Goal: Task Accomplishment & Management: Manage account settings

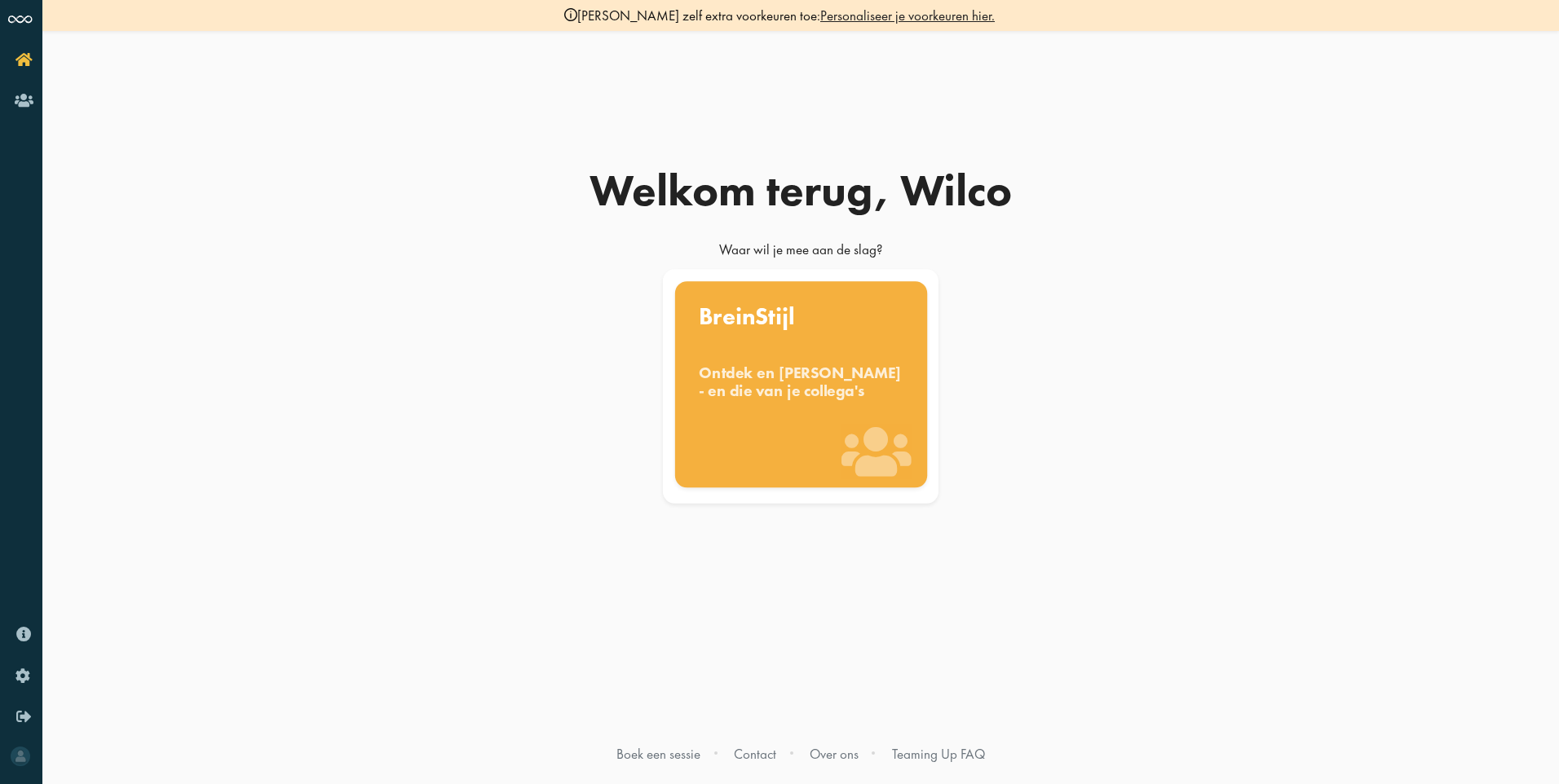
click at [763, 352] on div "BreinStijl Ontdek en benut jouw denkstijl - en die van je collega's" at bounding box center [800, 384] width 252 height 206
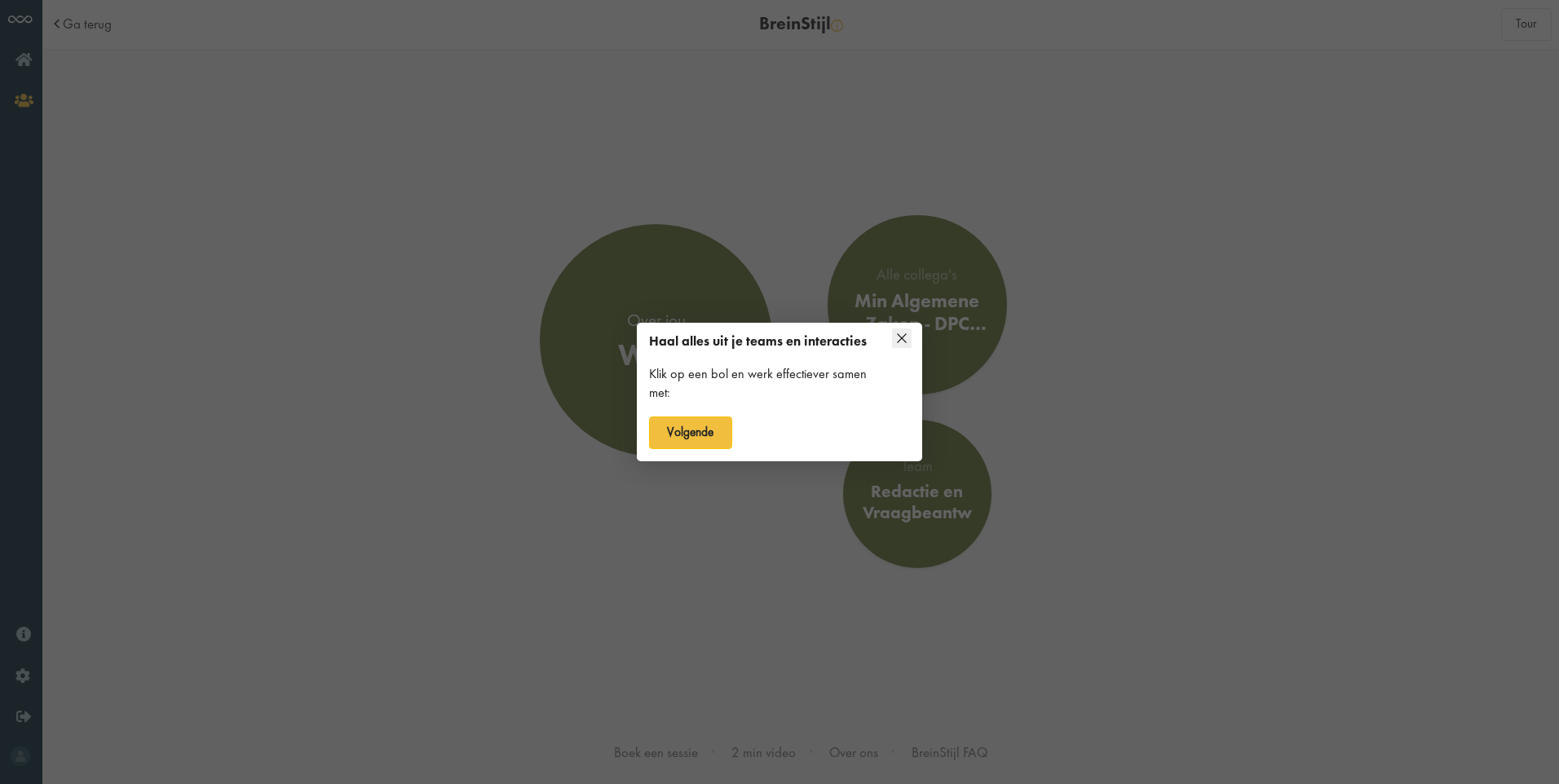
click at [653, 367] on div "Klik op een bol en werk effectiever samen met:" at bounding box center [766, 384] width 233 height 38
click at [670, 439] on button "Volgende" at bounding box center [690, 432] width 83 height 32
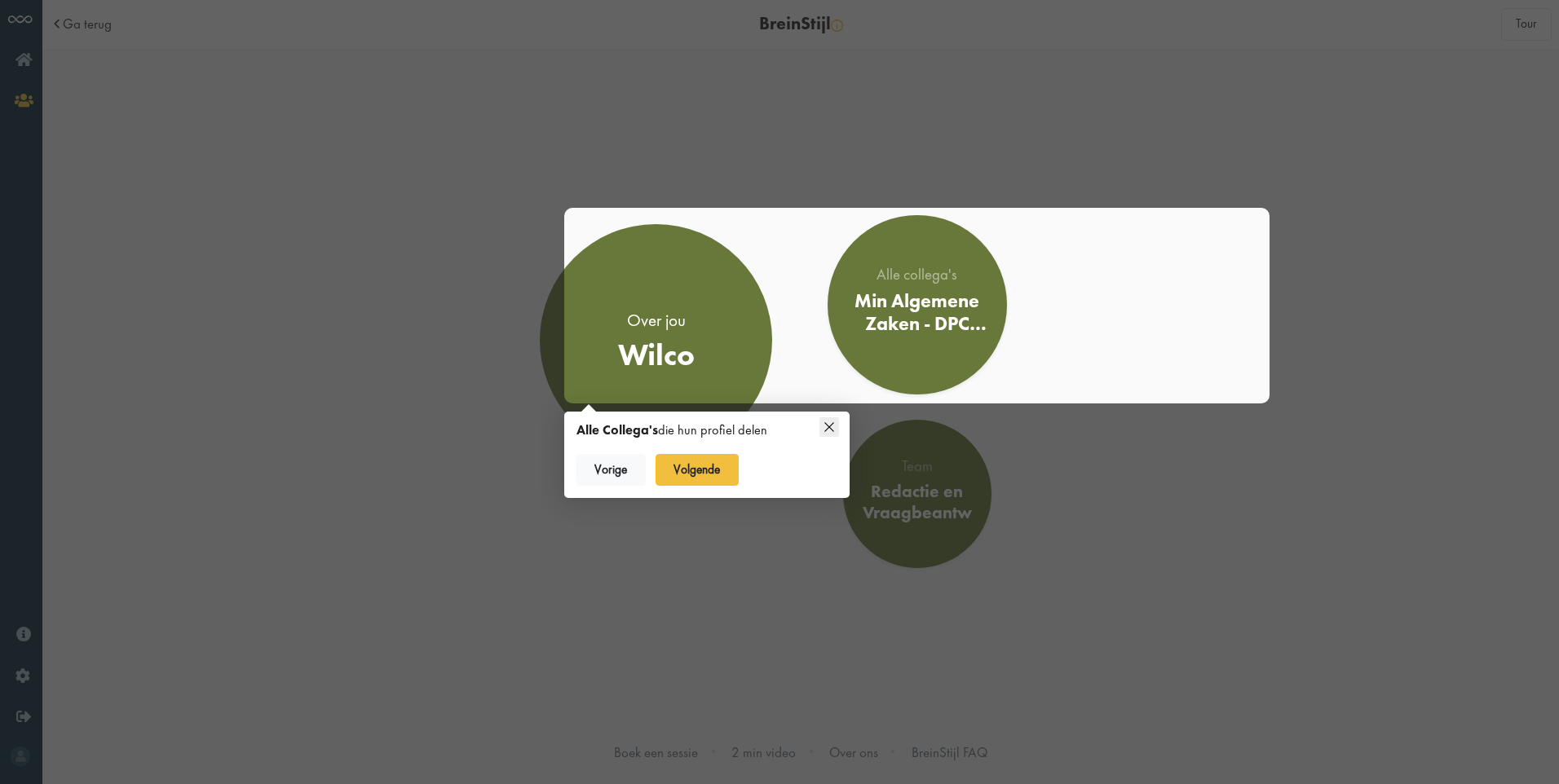
click at [820, 425] on icon at bounding box center [829, 427] width 20 height 20
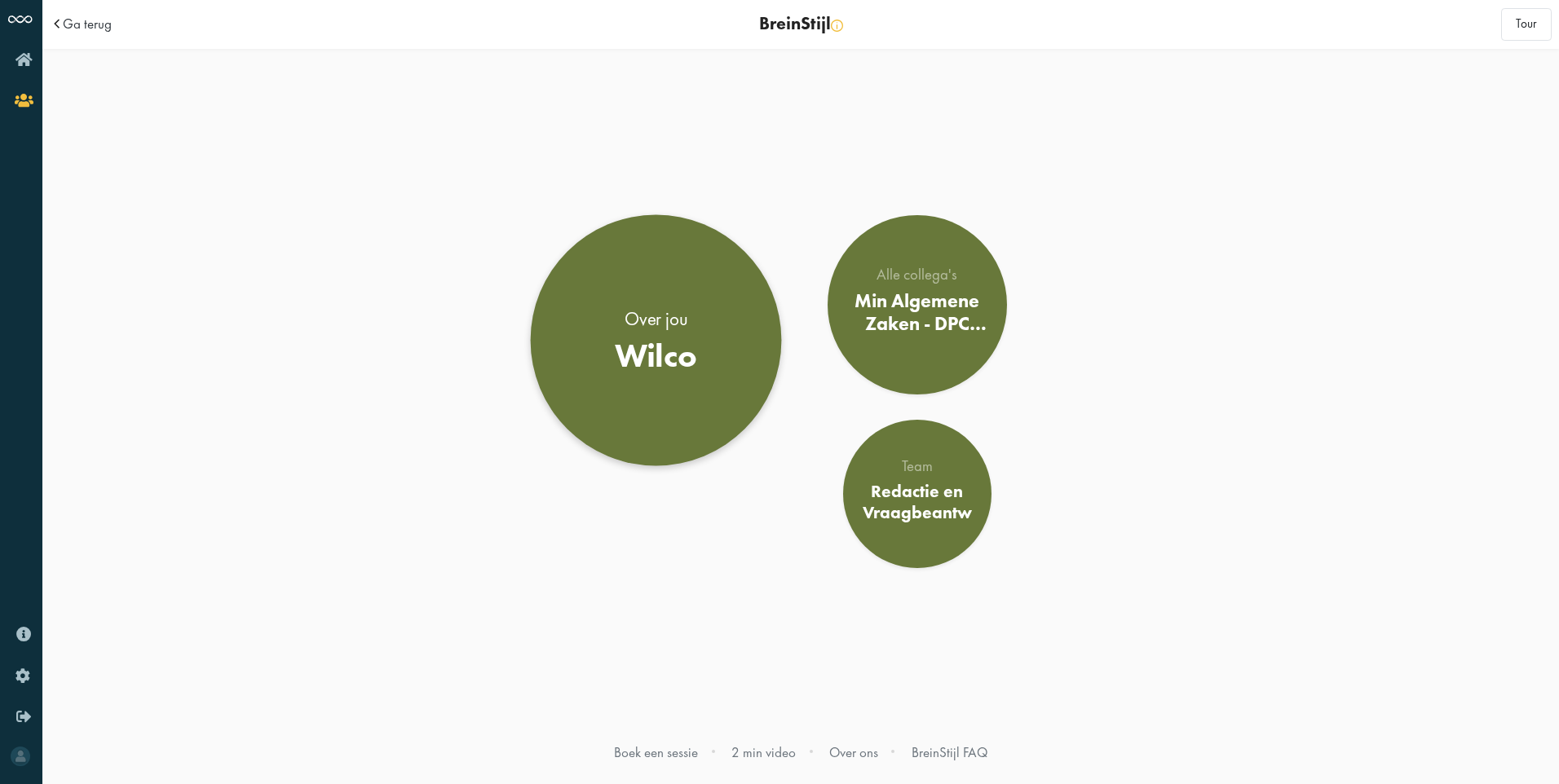
click at [670, 354] on div "Wilco" at bounding box center [656, 355] width 83 height 39
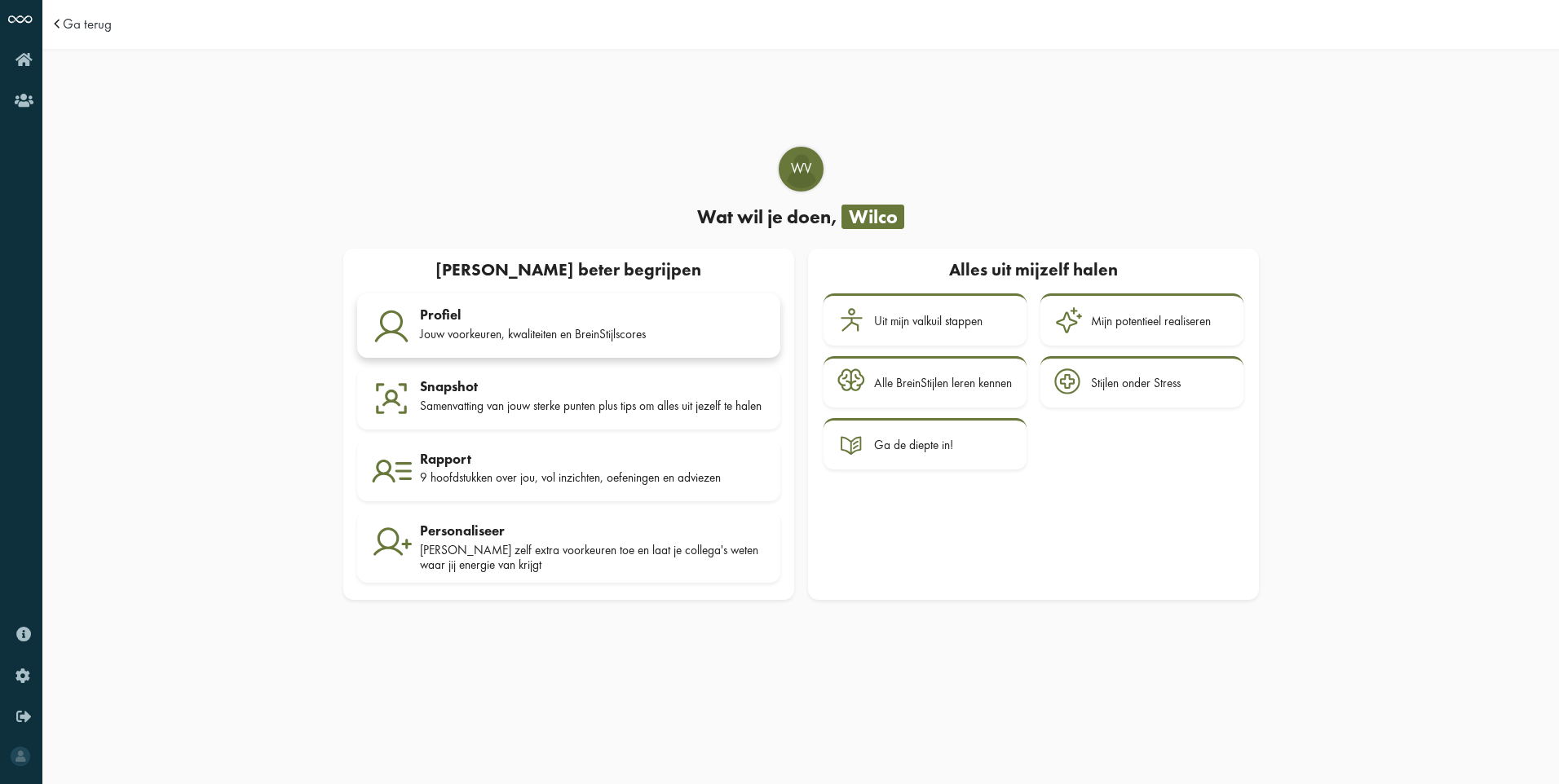
click at [534, 317] on div "Profiel" at bounding box center [593, 314] width 347 height 16
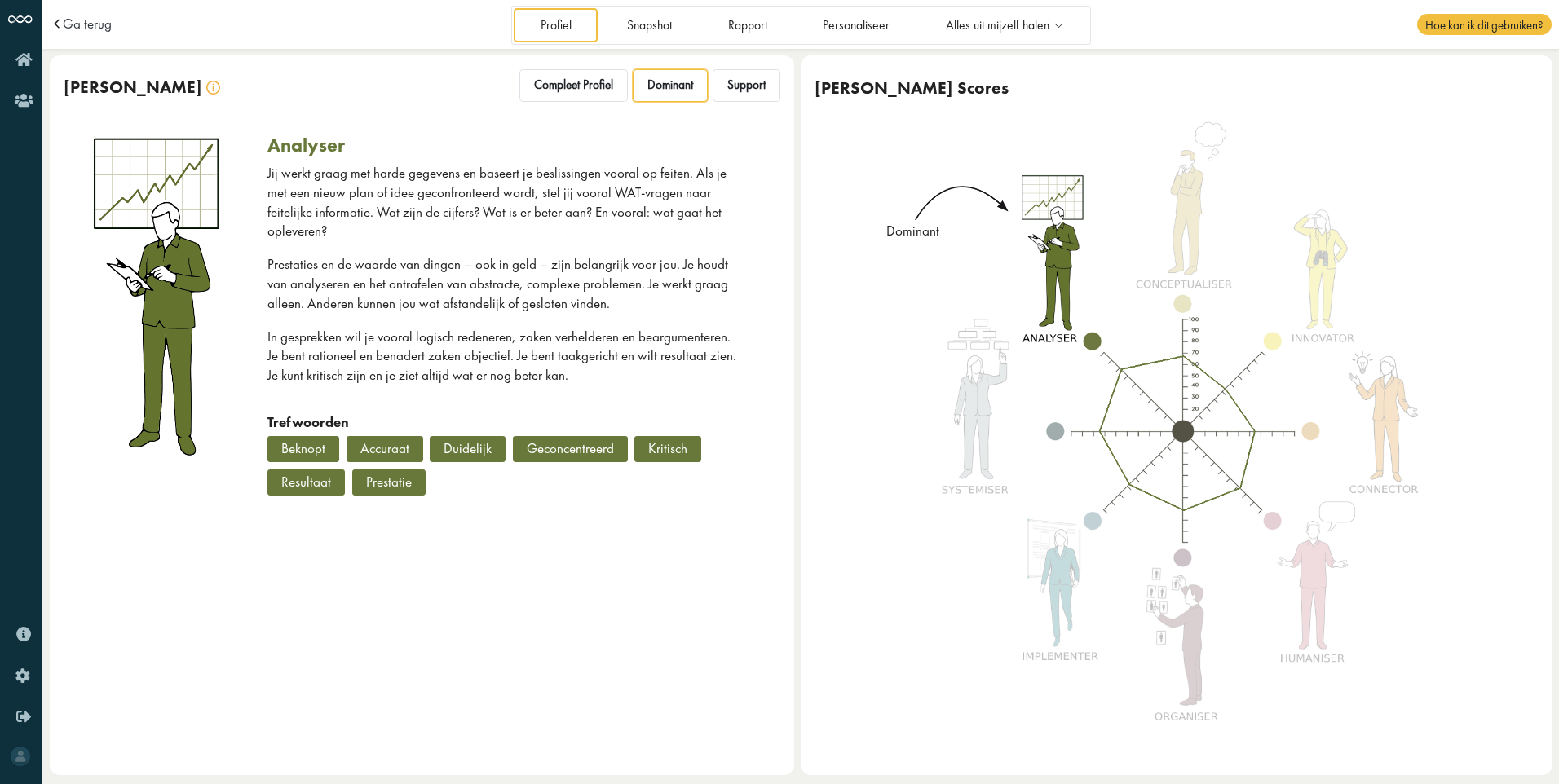
click at [620, 389] on div "Jij werkt graag met harde gegevens en baseert je beslissingen vooral op feiten.…" at bounding box center [503, 288] width 471 height 250
click at [747, 82] on span "Support" at bounding box center [746, 85] width 39 height 15
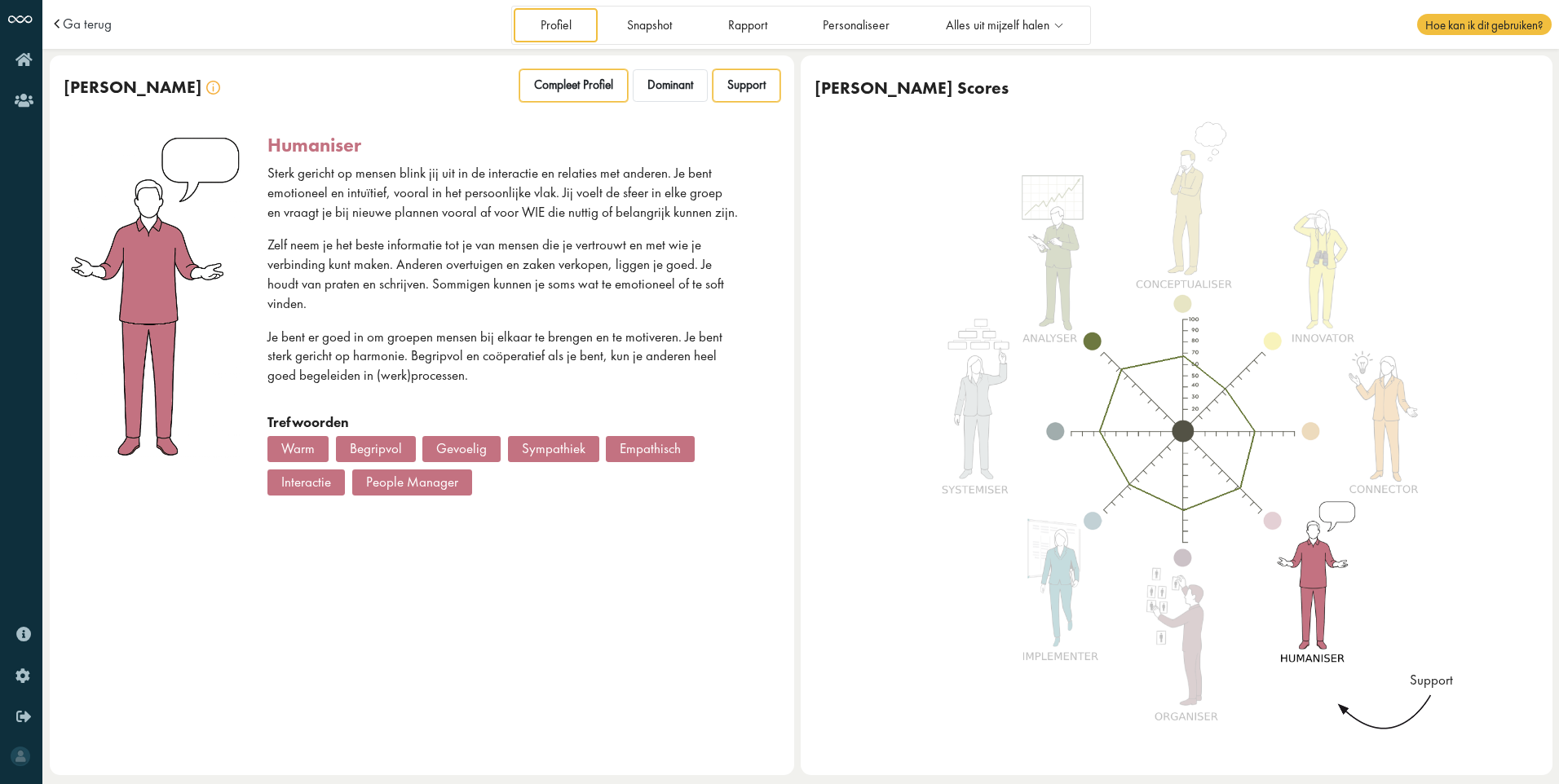
click at [559, 90] on span "Compleet Profiel" at bounding box center [574, 85] width 79 height 15
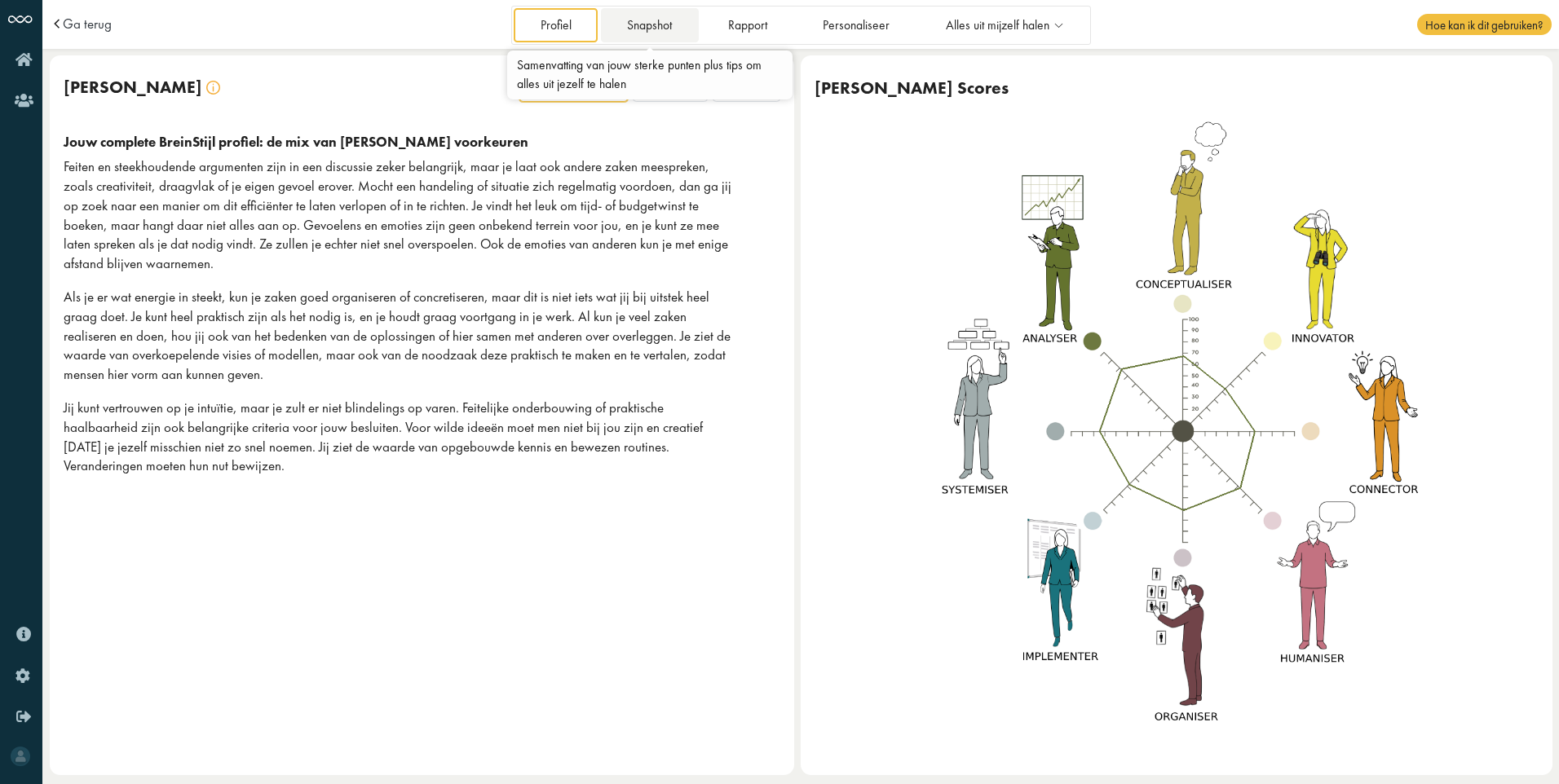
click at [640, 24] on link "Snapshot" at bounding box center [649, 24] width 98 height 33
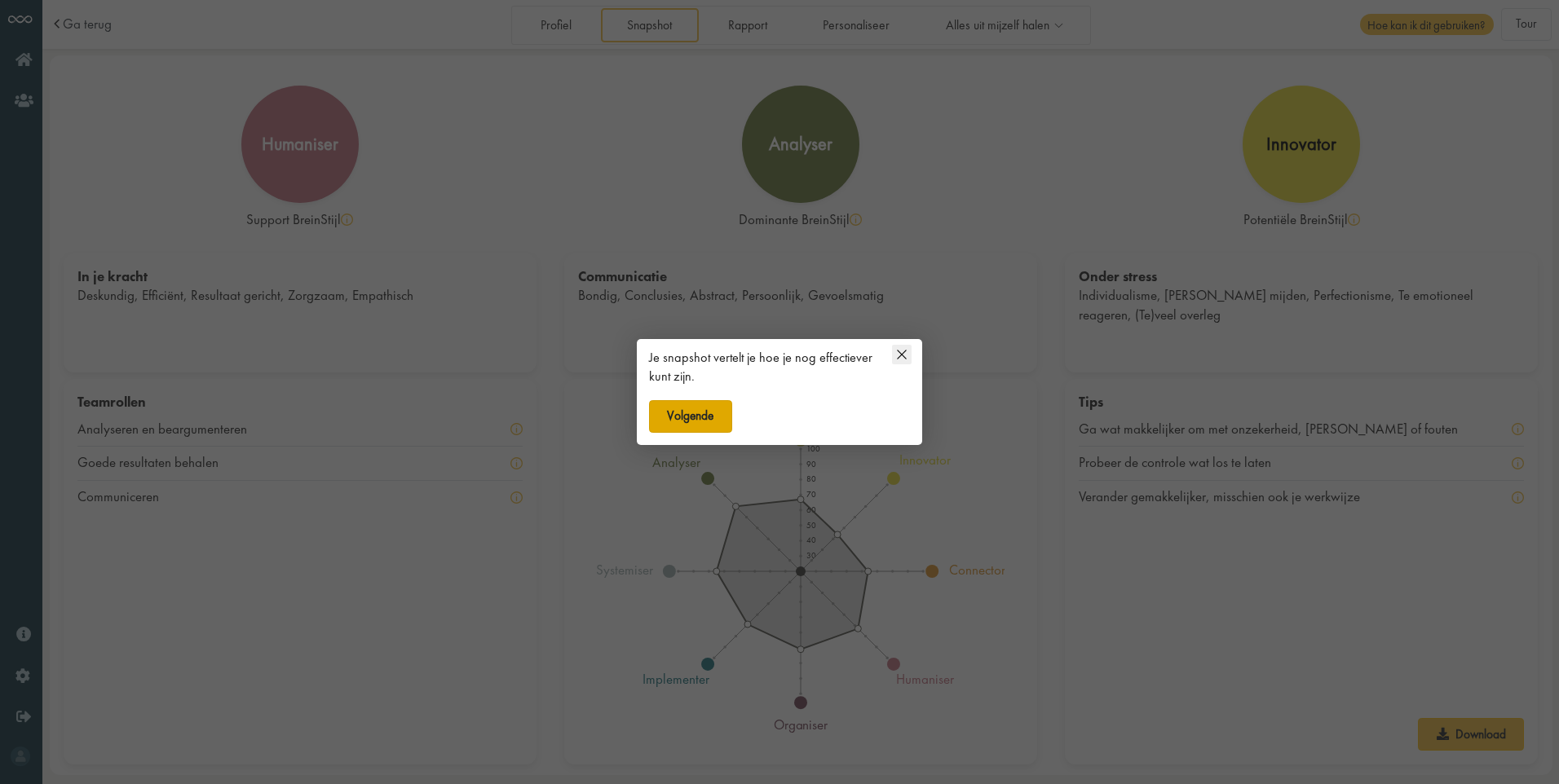
click at [674, 412] on button "Volgende" at bounding box center [690, 416] width 83 height 32
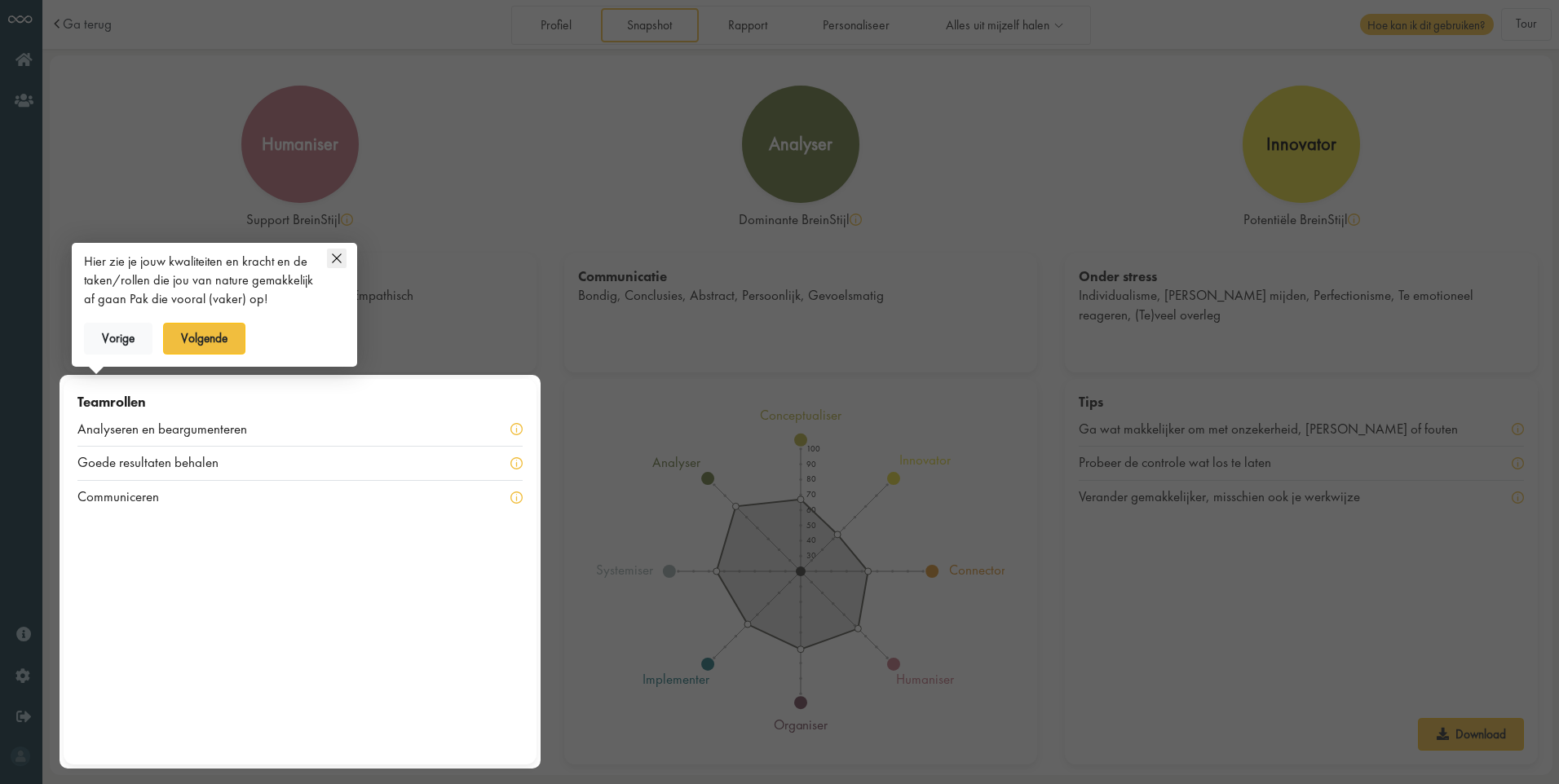
click at [336, 256] on icon at bounding box center [337, 259] width 20 height 20
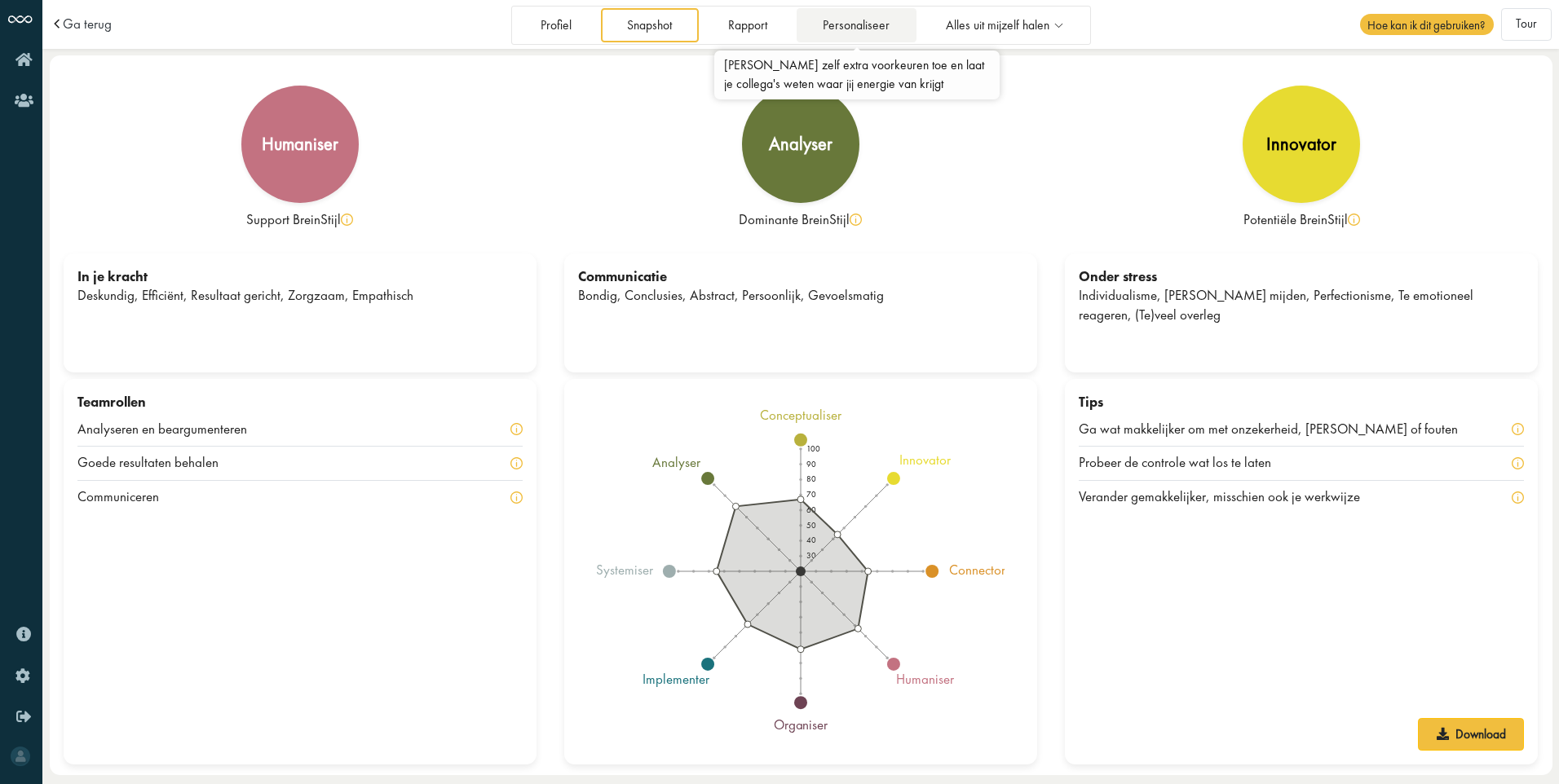
click at [864, 28] on link "Personaliseer" at bounding box center [857, 24] width 120 height 33
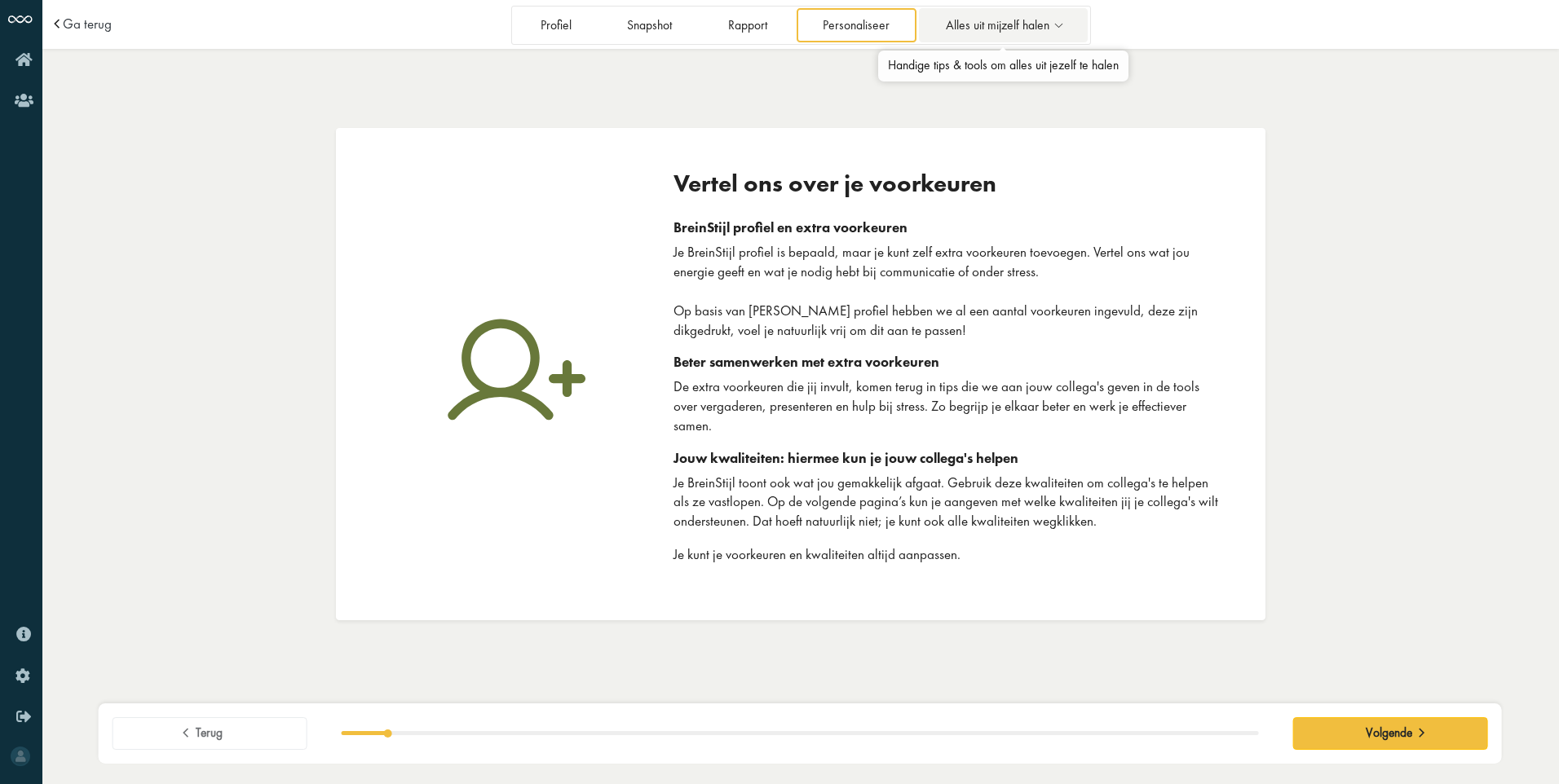
click at [952, 38] on link "Alles uit mijzelf halen" at bounding box center [1003, 24] width 169 height 33
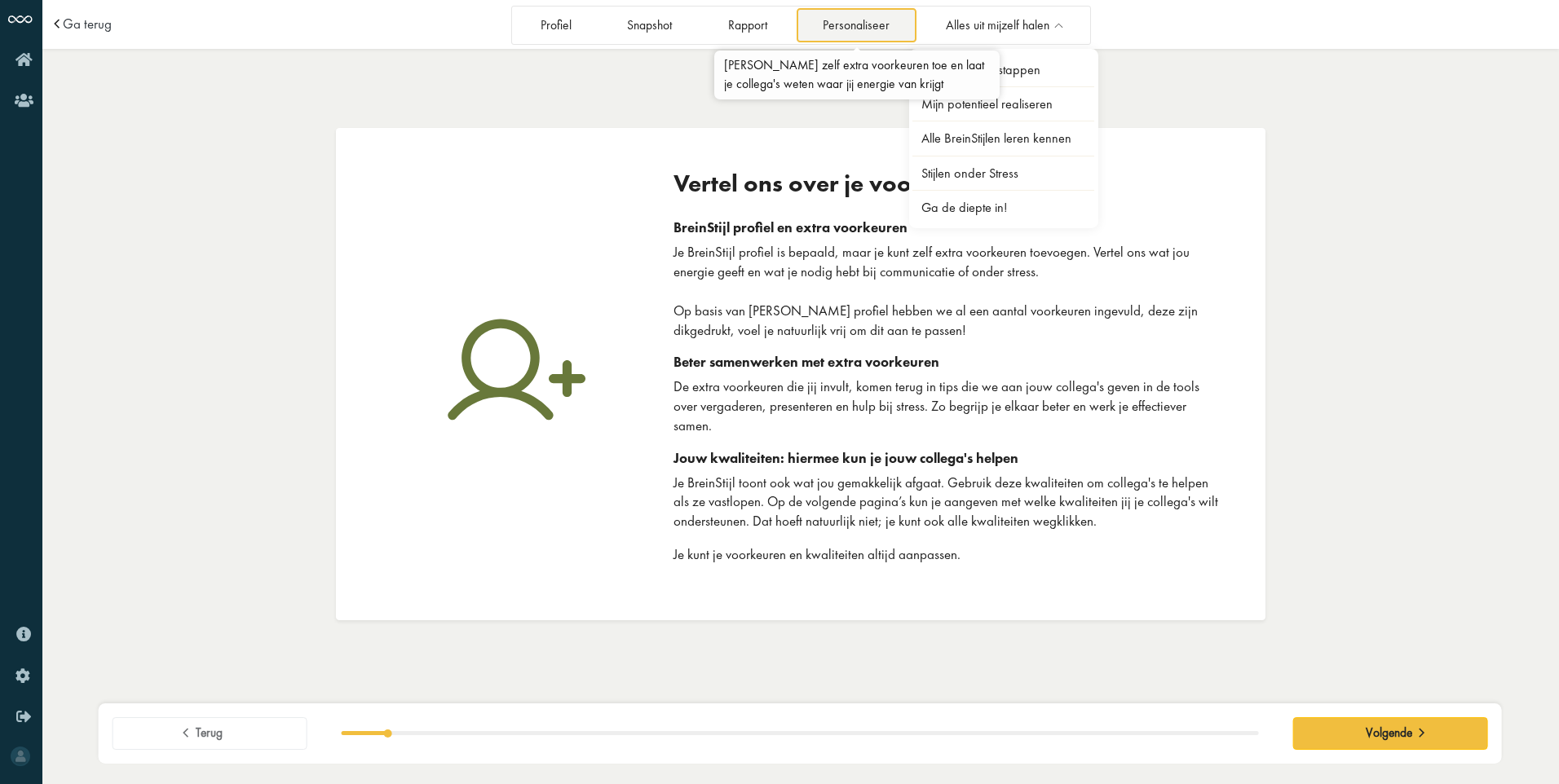
click at [879, 35] on link "Personaliseer" at bounding box center [857, 24] width 120 height 33
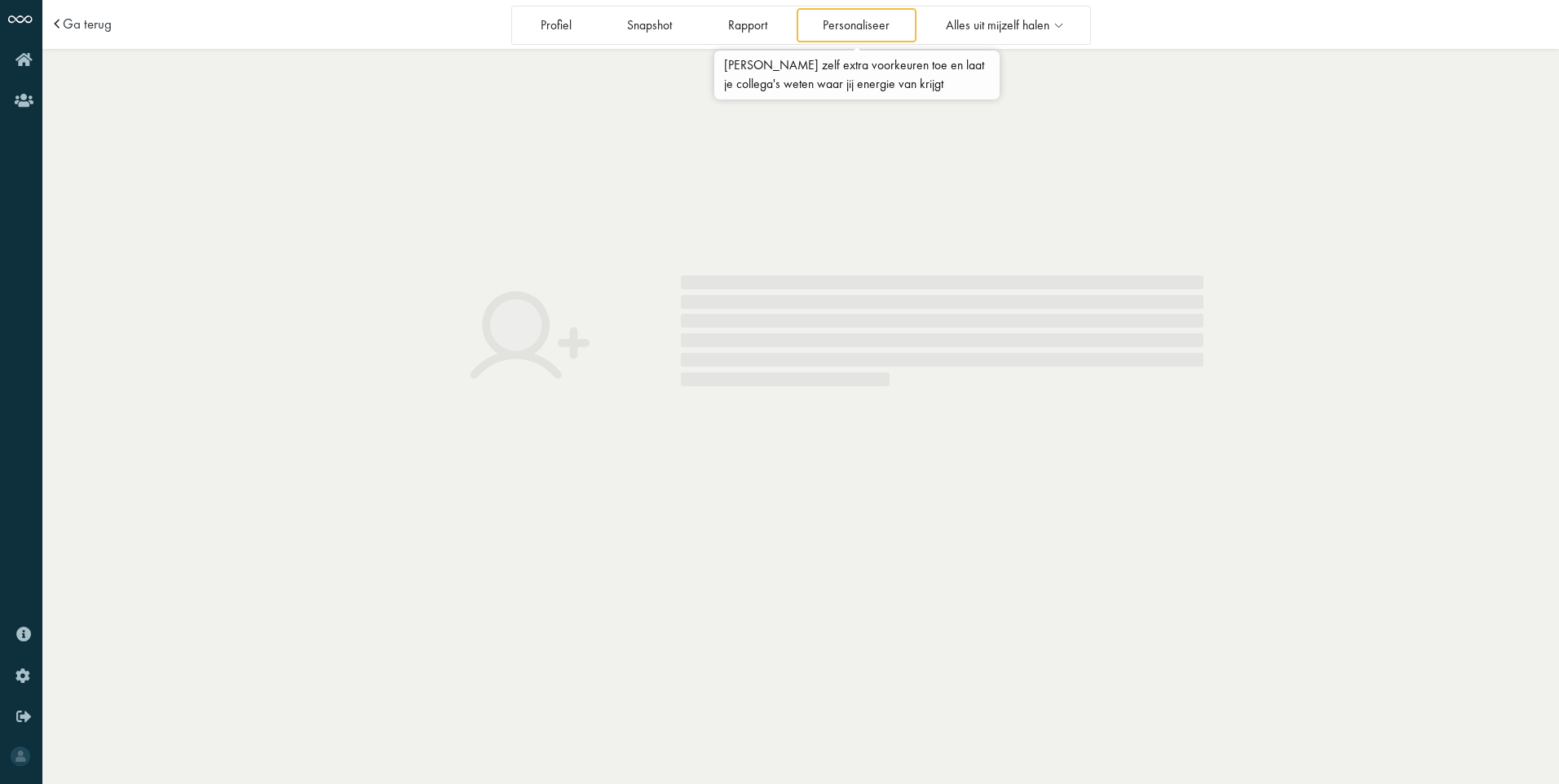
click at [844, 33] on link "Personaliseer" at bounding box center [857, 24] width 120 height 33
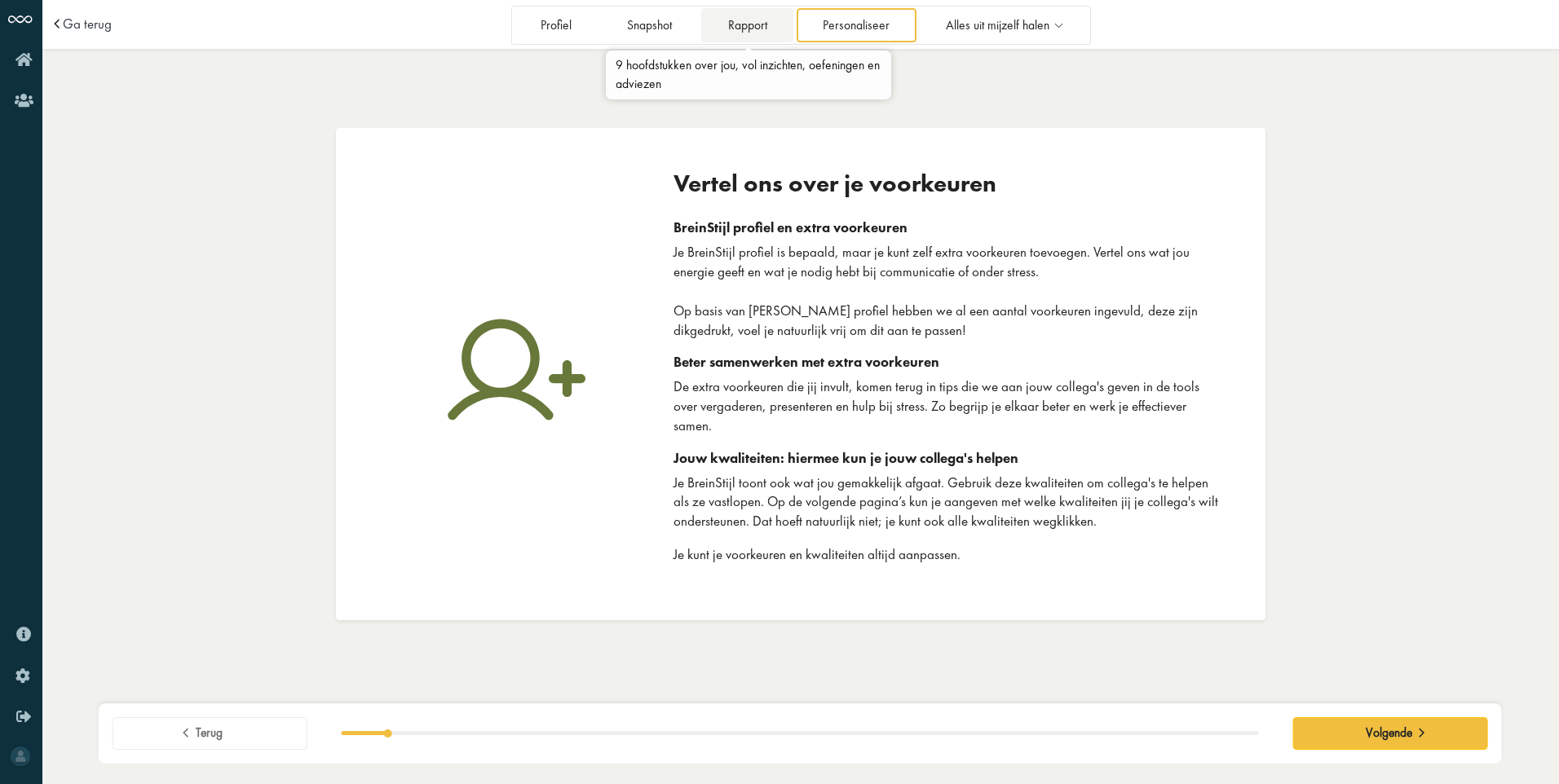
click at [766, 30] on link "Rapport" at bounding box center [747, 24] width 92 height 33
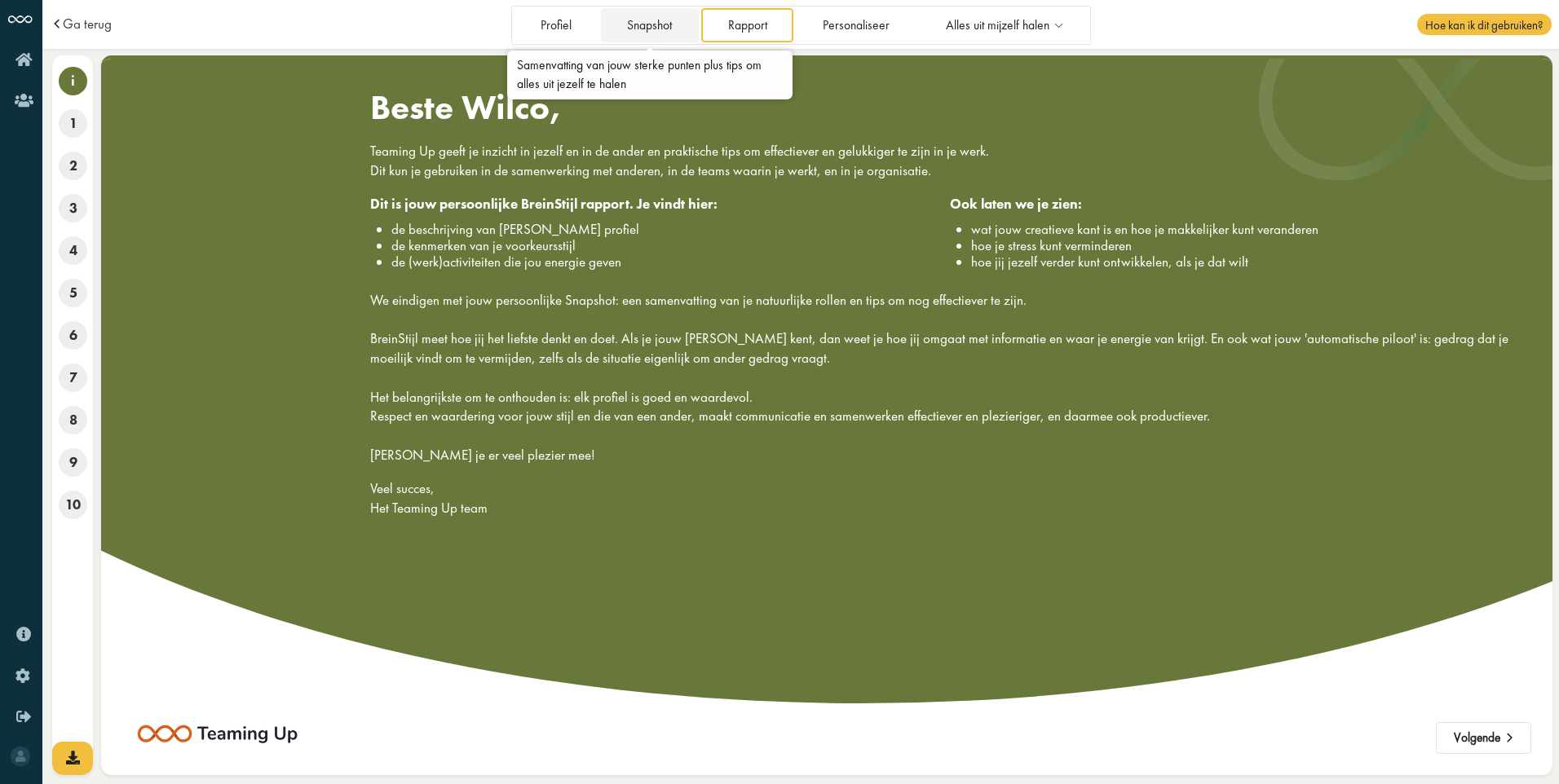
click at [664, 29] on link "Snapshot" at bounding box center [649, 24] width 98 height 33
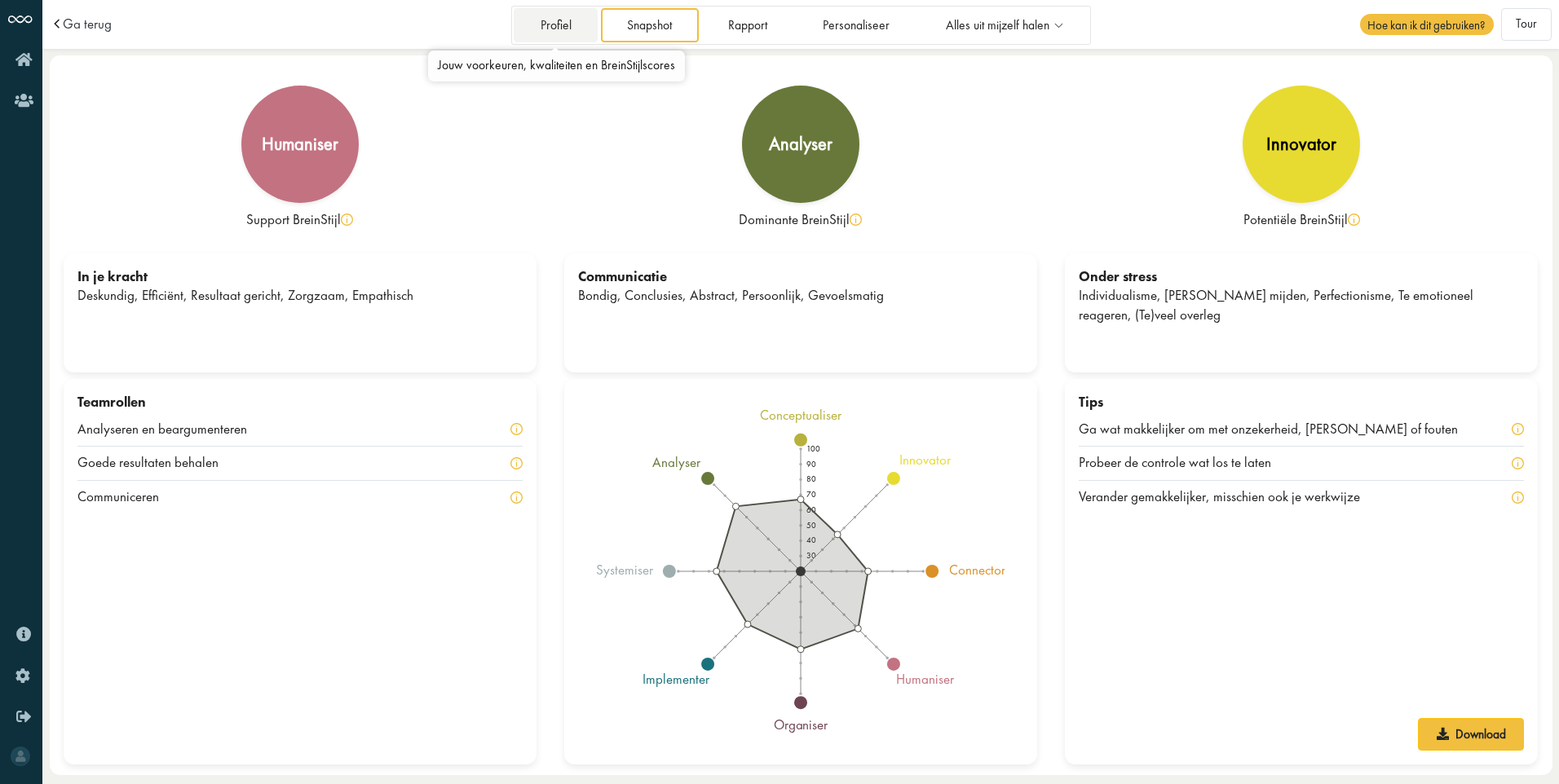
click at [542, 25] on link "Profiel" at bounding box center [556, 24] width 84 height 33
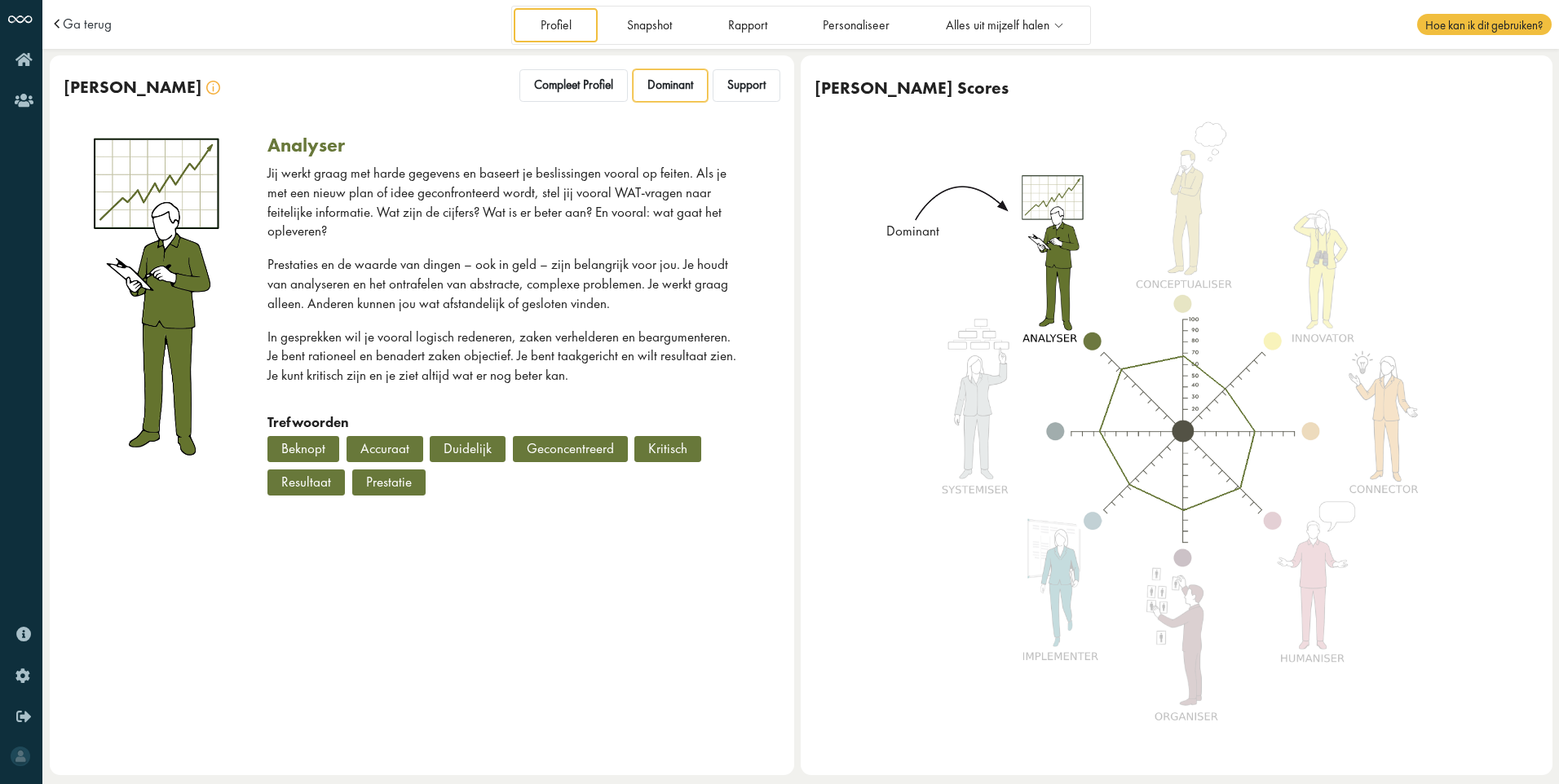
click at [923, 537] on div at bounding box center [1170, 441] width 562 height 576
